Goal: Transaction & Acquisition: Purchase product/service

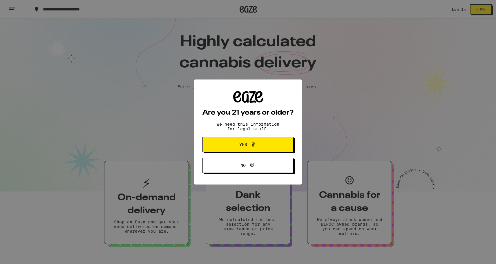
click at [252, 142] on icon at bounding box center [253, 144] width 7 height 7
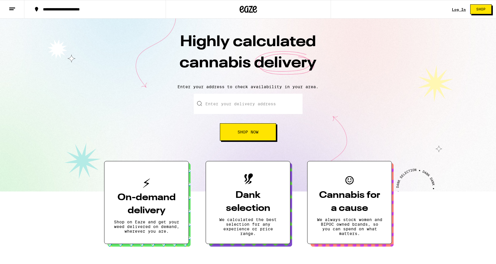
click at [455, 10] on link "Log In" at bounding box center [459, 10] width 14 height 4
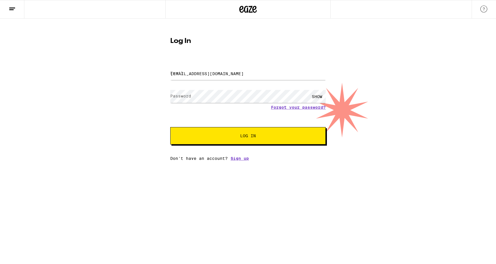
type input "[EMAIL_ADDRESS][DOMAIN_NAME]"
click at [222, 135] on span "Log In" at bounding box center [248, 136] width 109 height 4
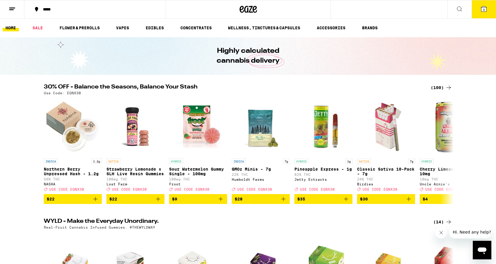
click at [447, 86] on icon at bounding box center [448, 87] width 7 height 7
